Goal: Task Accomplishment & Management: Complete application form

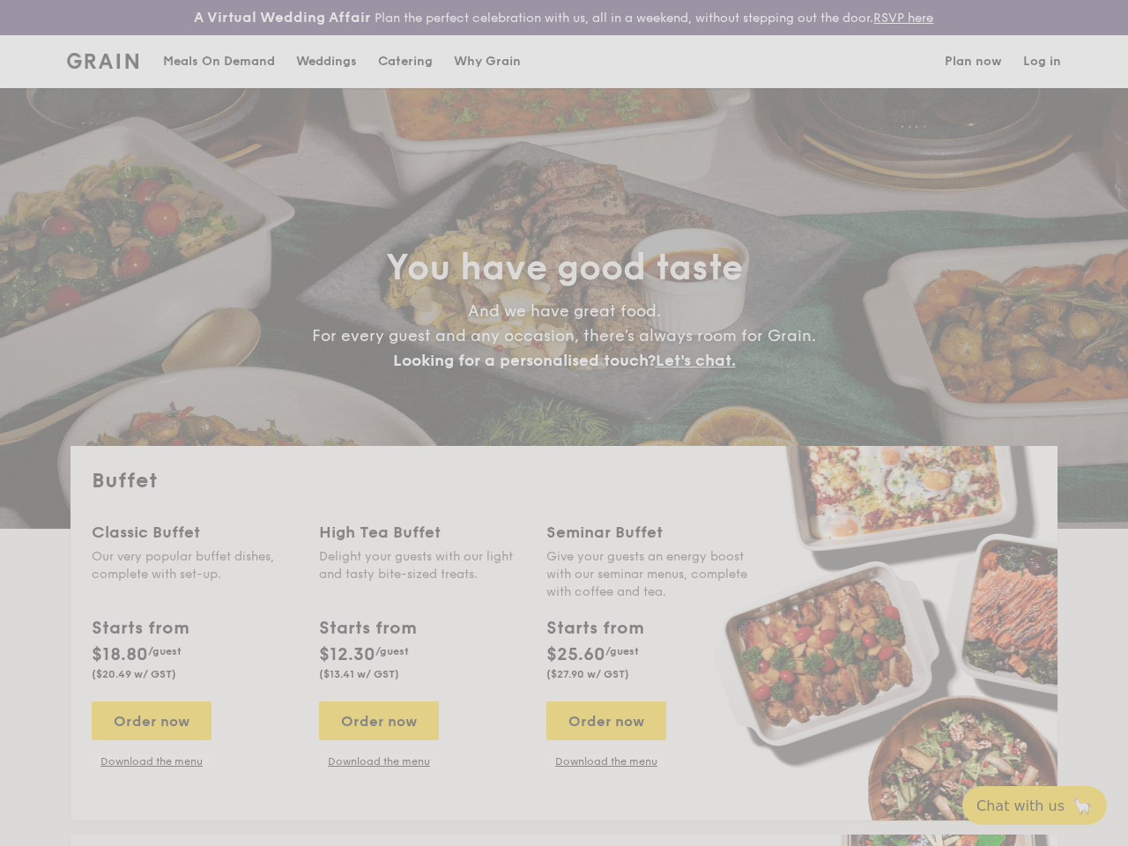
select select
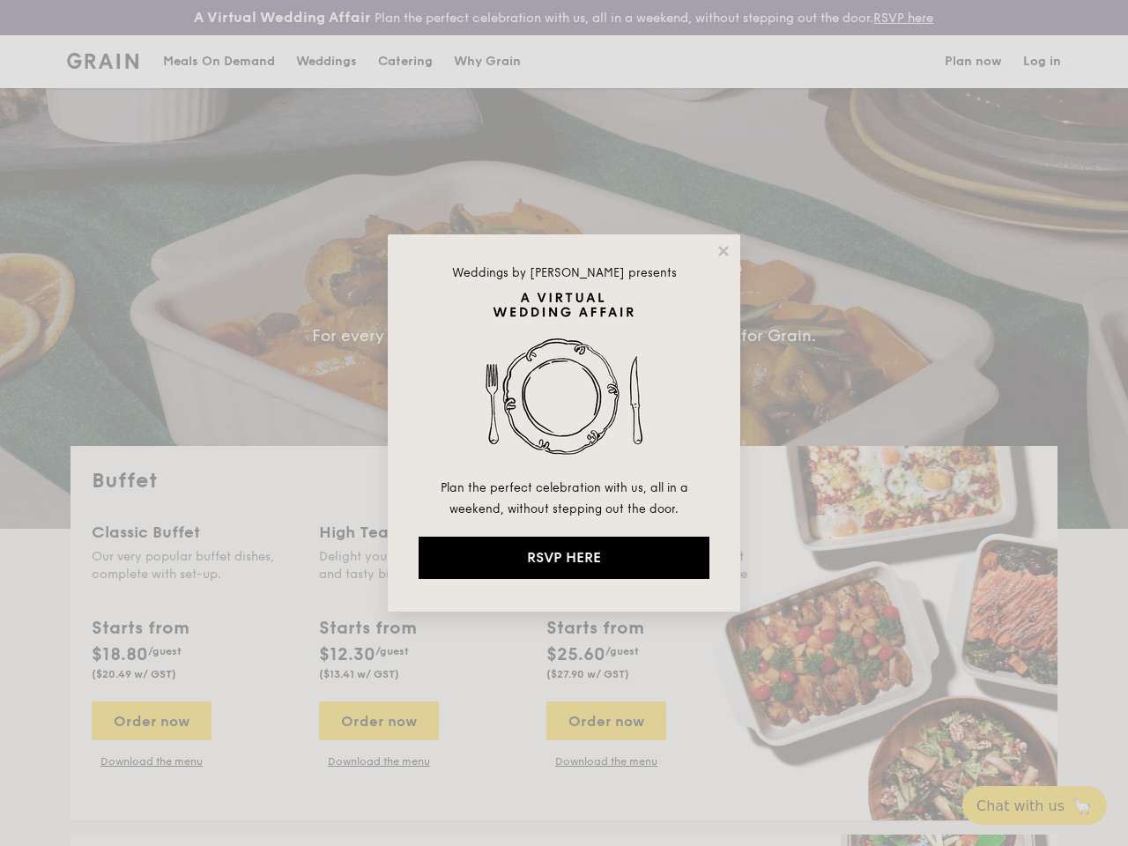
click at [564, 423] on img at bounding box center [564, 384] width 291 height 185
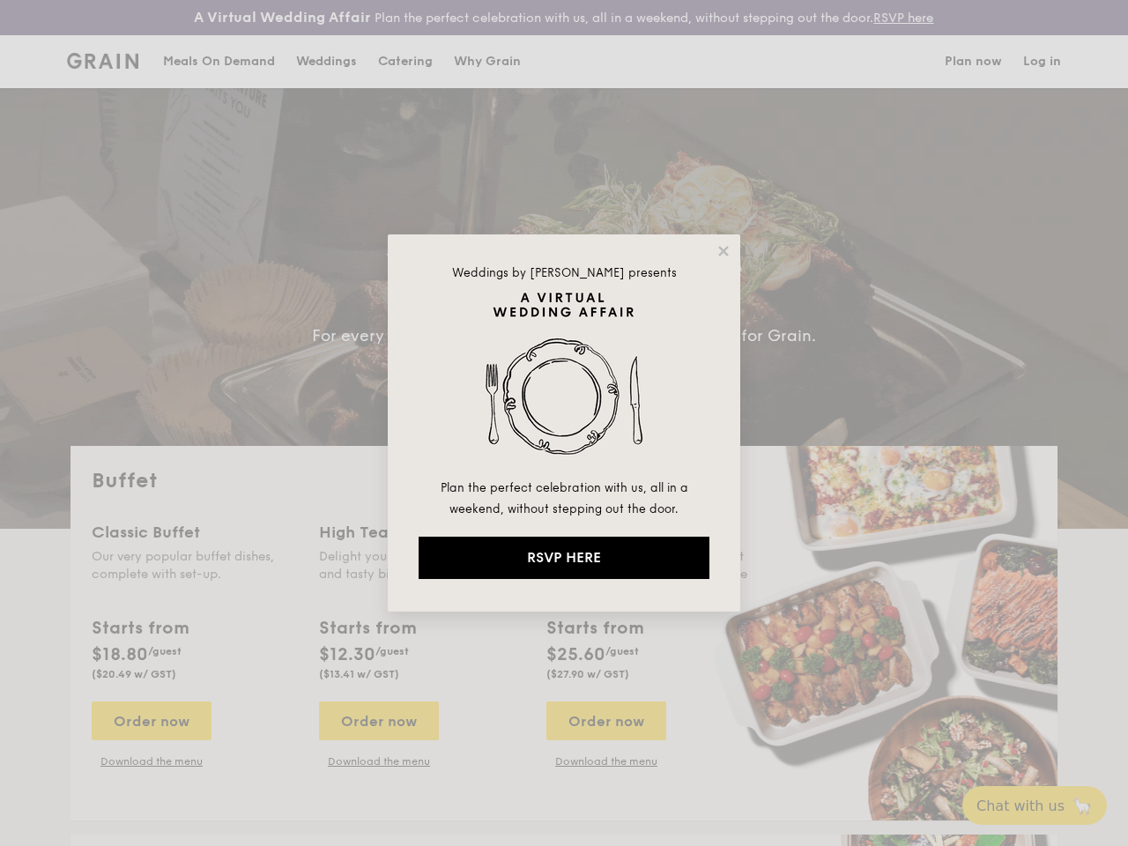
click at [724, 251] on icon at bounding box center [723, 251] width 10 height 10
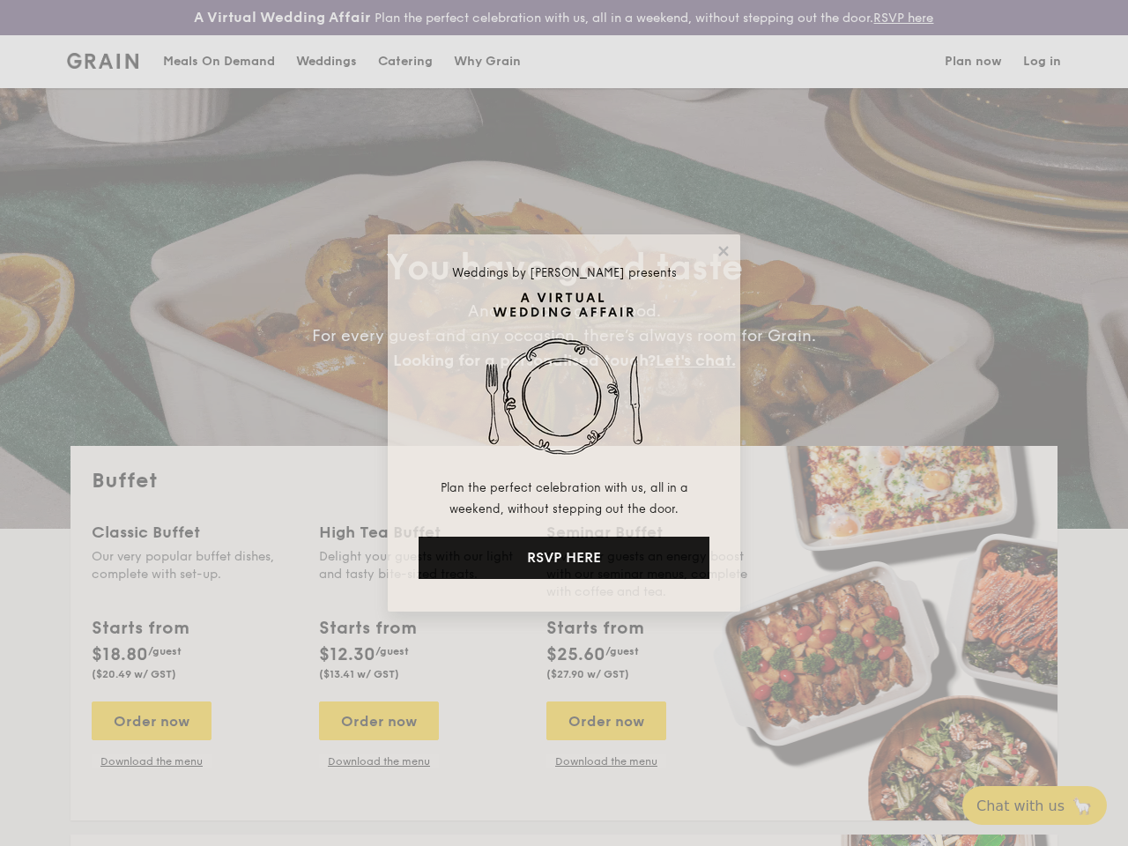
click at [724, 251] on icon at bounding box center [723, 251] width 10 height 10
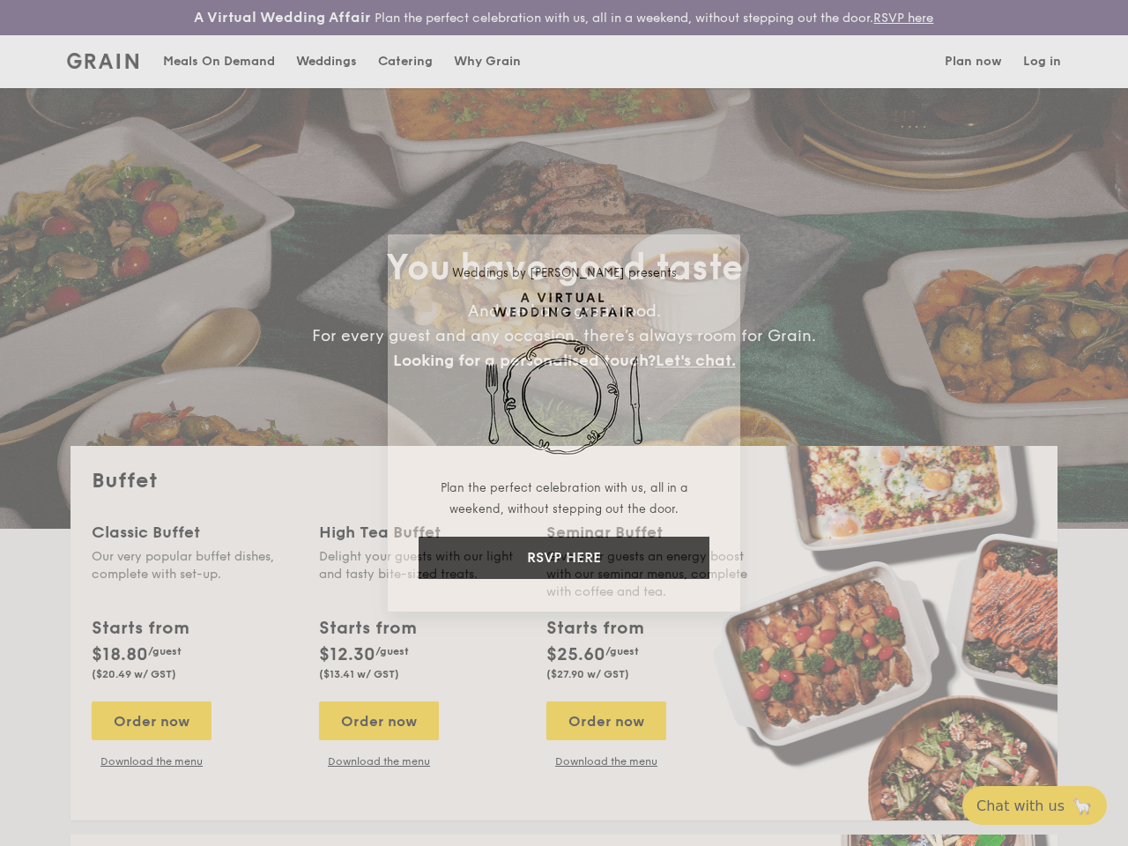
click at [723, 250] on icon at bounding box center [723, 251] width 10 height 10
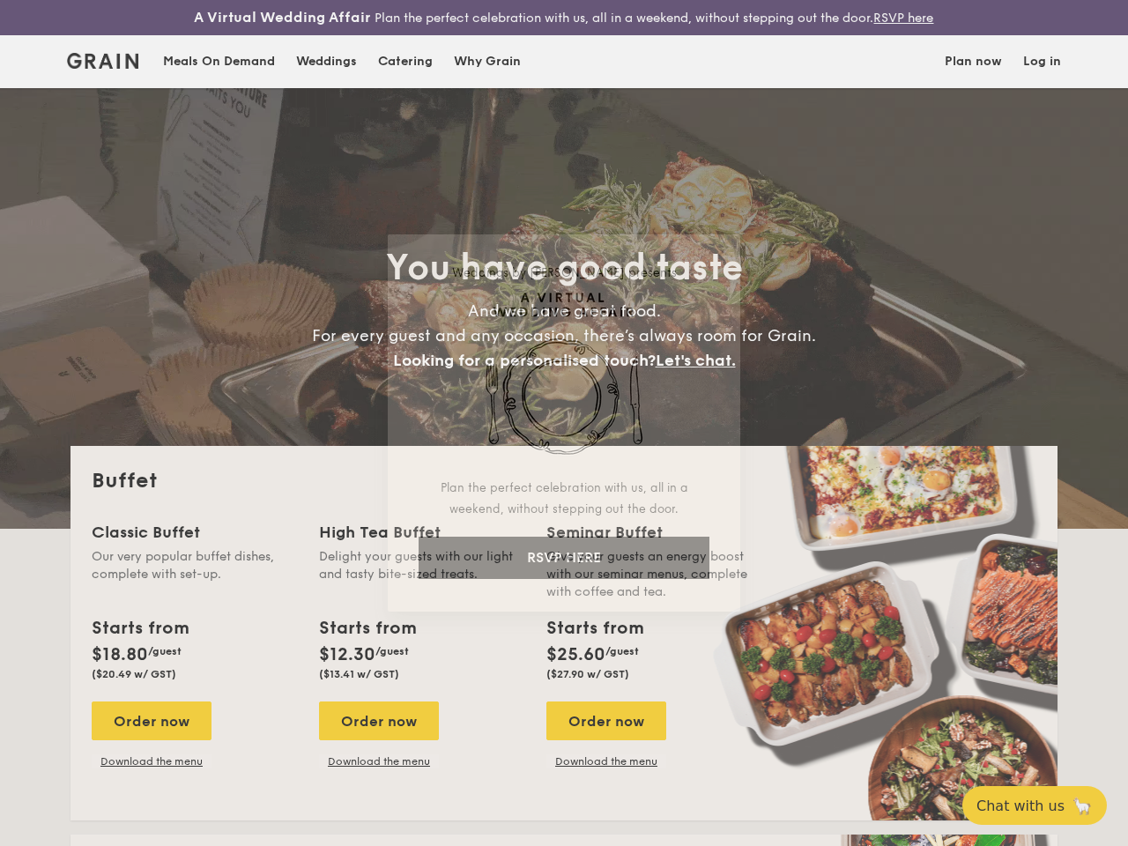
click at [564, 384] on img at bounding box center [564, 384] width 291 height 185
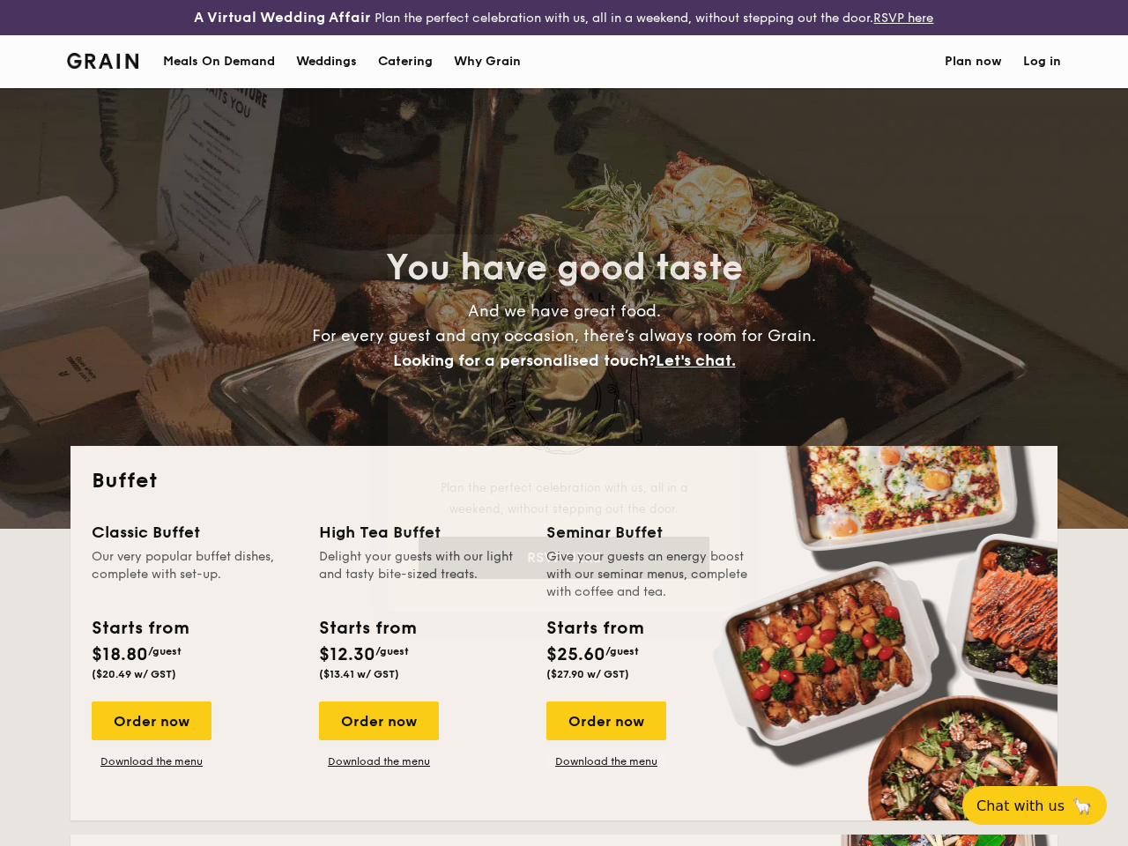
click at [564, 558] on button "RSVP HERE" at bounding box center [564, 558] width 291 height 42
